Goal: Transaction & Acquisition: Subscribe to service/newsletter

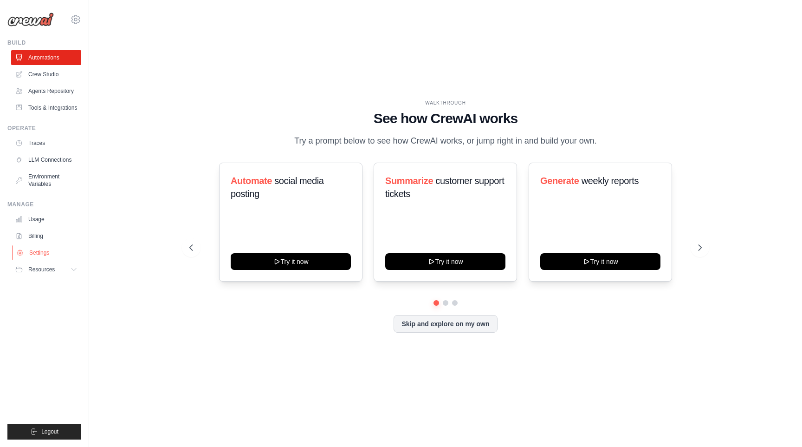
click at [42, 255] on link "Settings" at bounding box center [47, 252] width 70 height 15
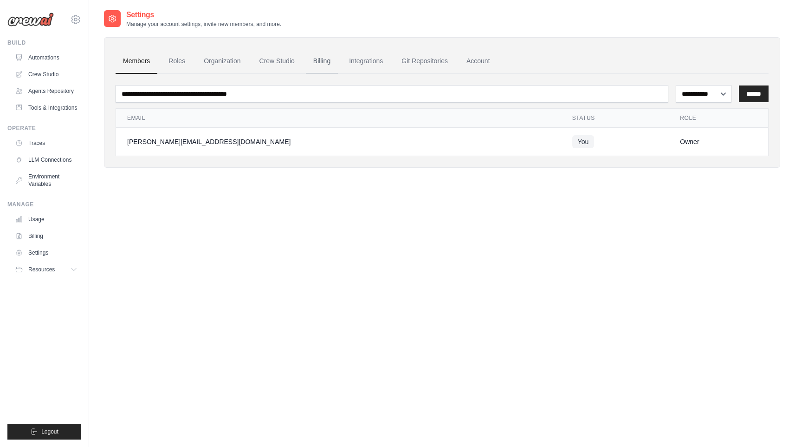
click at [322, 61] on link "Billing" at bounding box center [322, 61] width 32 height 25
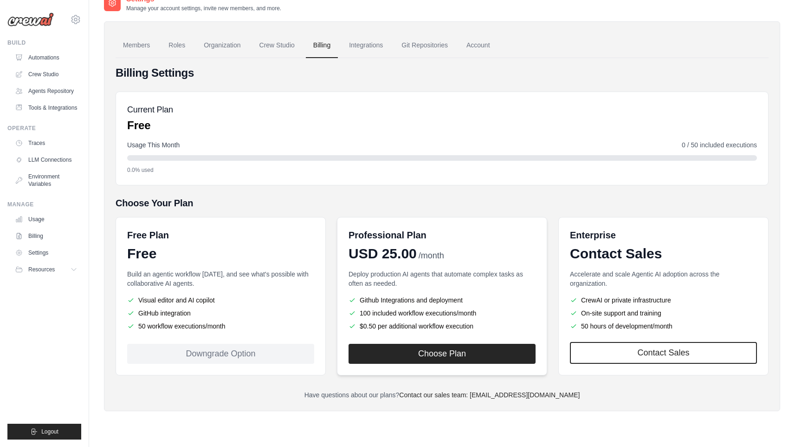
scroll to position [19, 0]
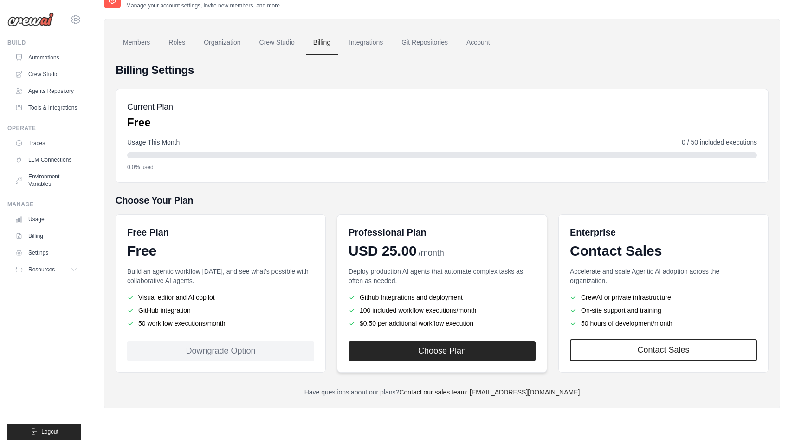
click at [428, 236] on div "Professional Plan" at bounding box center [442, 232] width 187 height 13
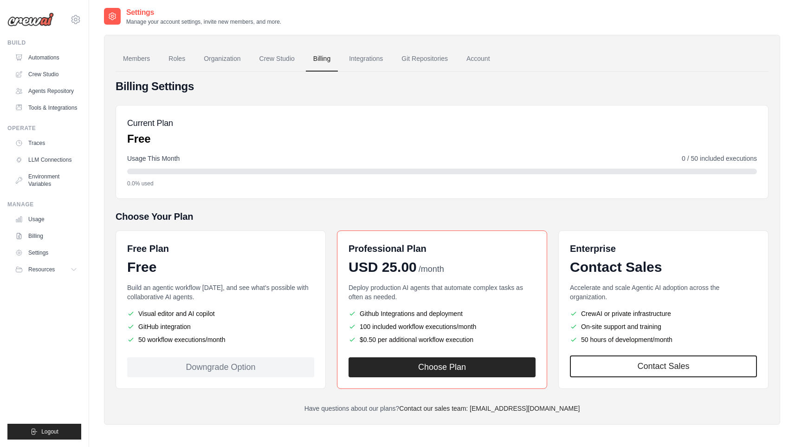
scroll to position [0, 0]
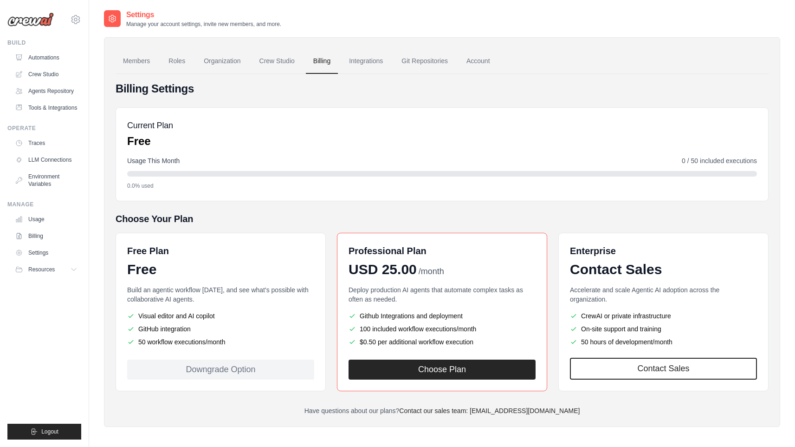
click at [289, 186] on div "0.0% used" at bounding box center [442, 185] width 630 height 7
click at [461, 367] on button "Choose Plan" at bounding box center [442, 369] width 187 height 20
